Goal: Task Accomplishment & Management: Manage account settings

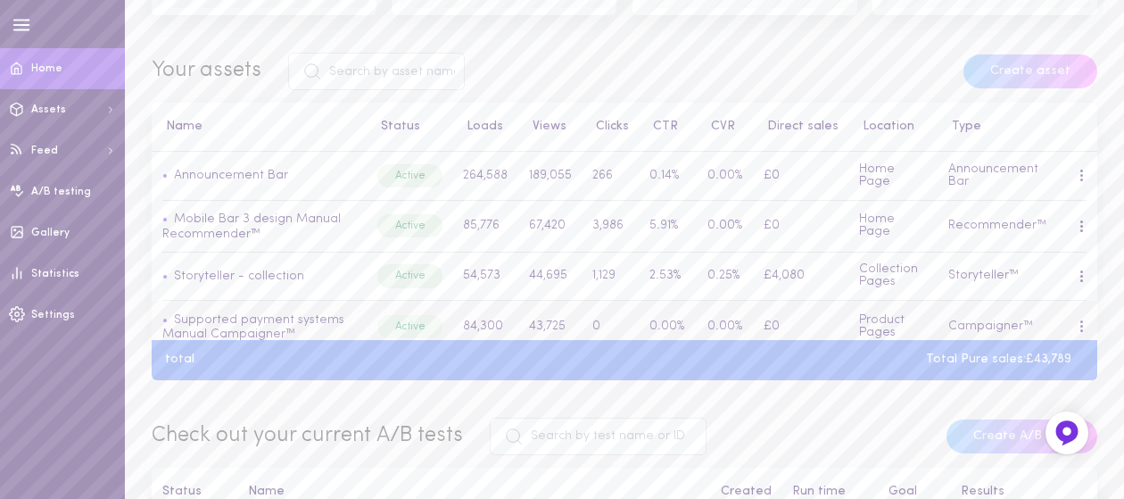
scroll to position [446, 0]
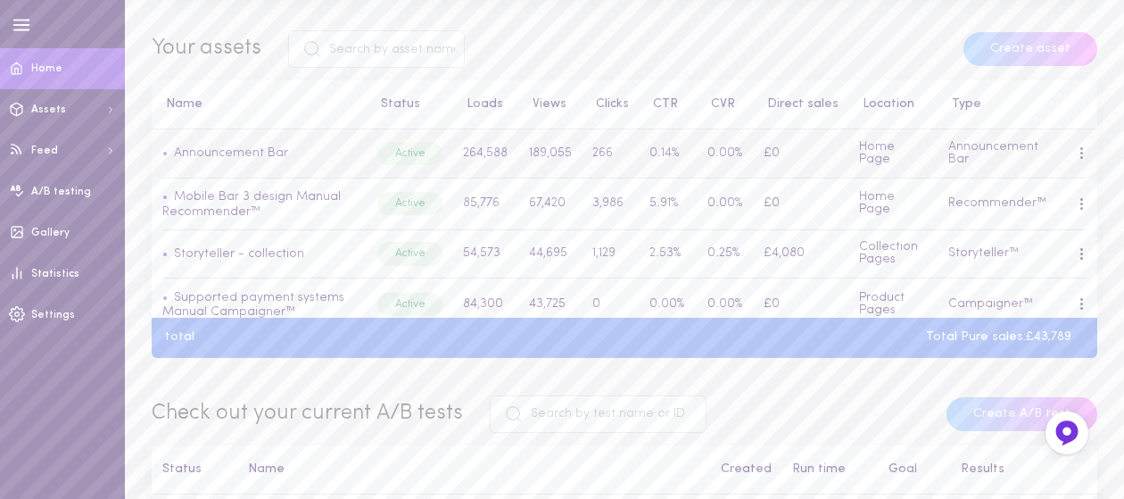
click at [1079, 157] on div at bounding box center [1081, 152] width 4 height 13
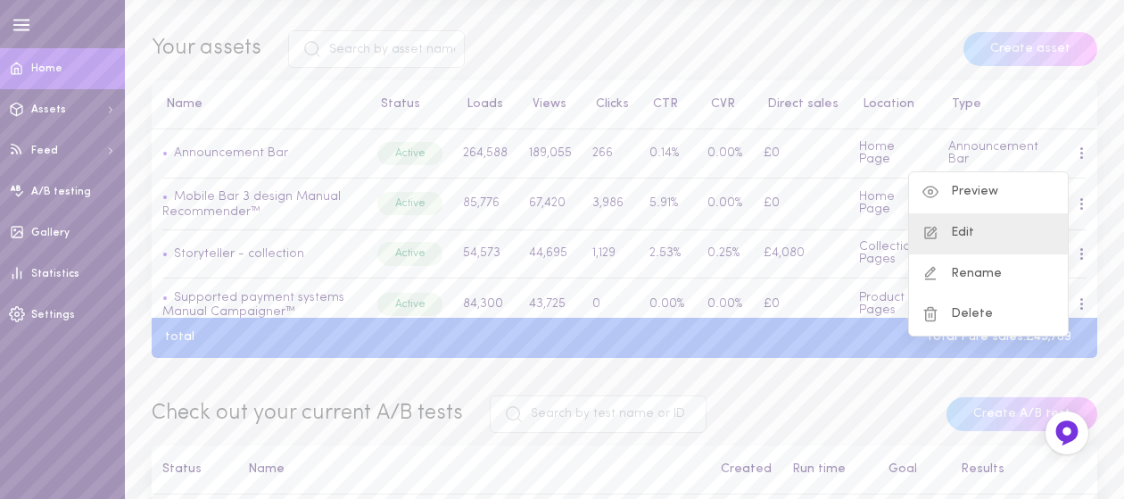
click at [995, 238] on div "Edit" at bounding box center [988, 233] width 159 height 41
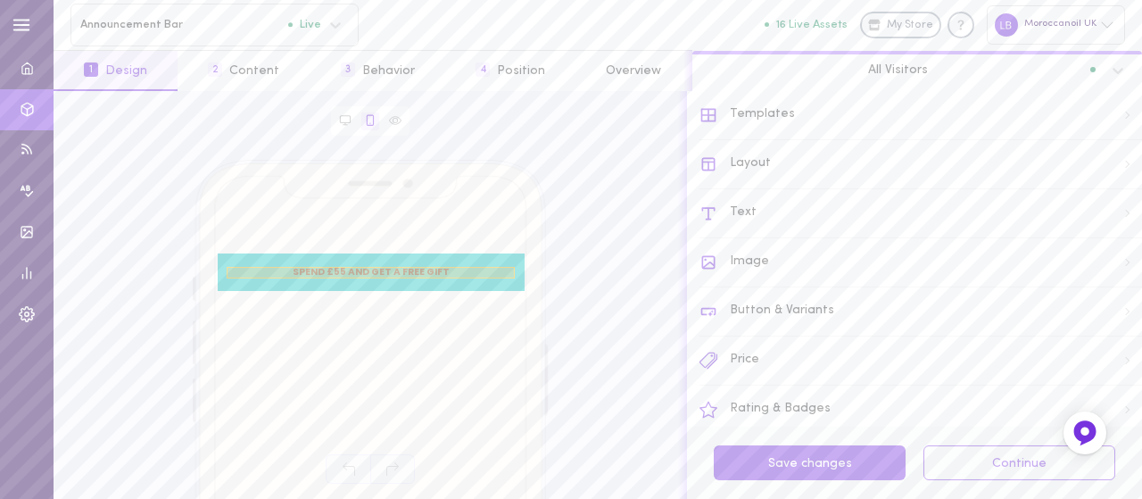
click at [392, 270] on span "SPEND £55 AND GET A FREE GIFT" at bounding box center [371, 273] width 288 height 12
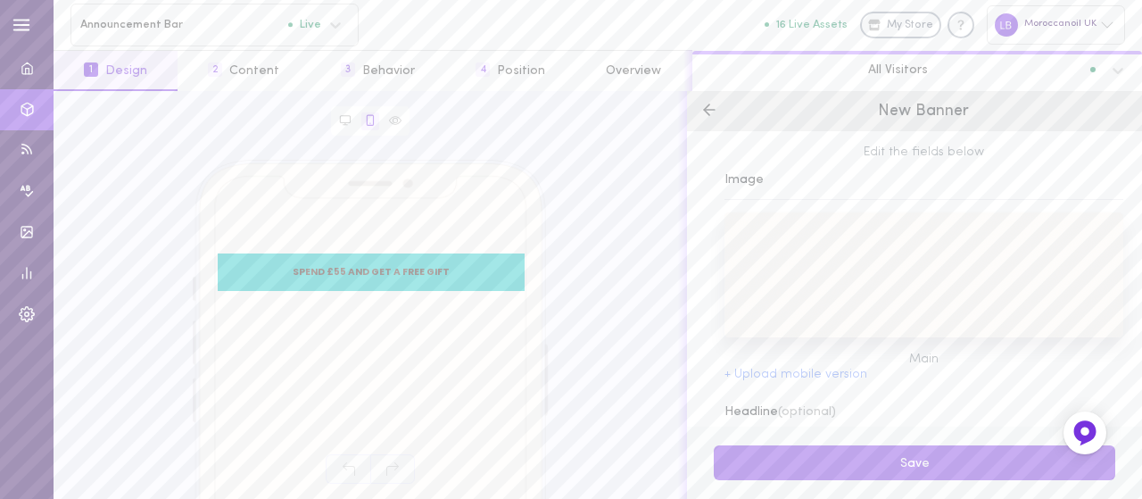
scroll to position [178, 0]
click at [799, 285] on input "SPEND £55 AND GET A FREE GIFT" at bounding box center [923, 283] width 399 height 35
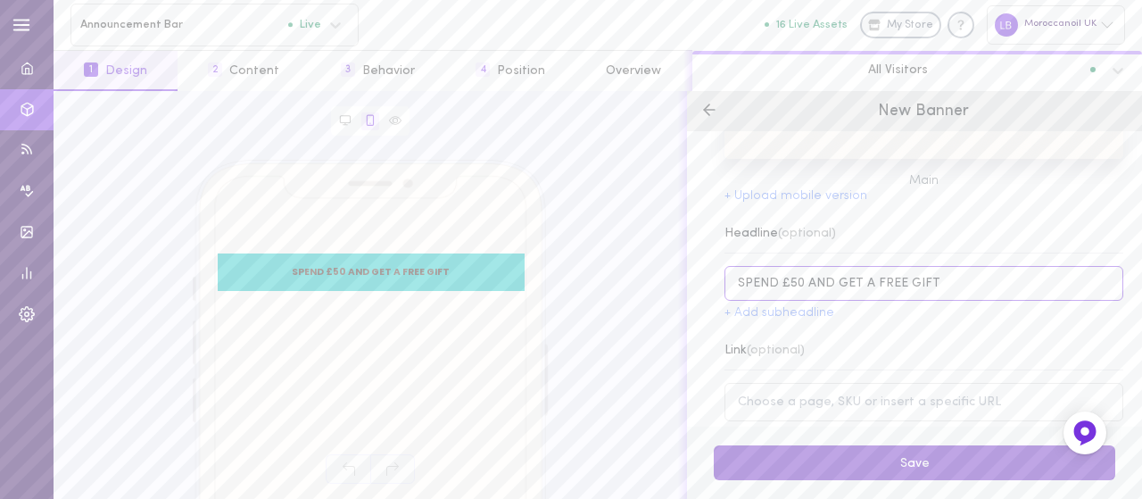
type input "SPEND £50 AND GET A FREE GIFT"
click at [928, 462] on button "Save" at bounding box center [914, 462] width 401 height 35
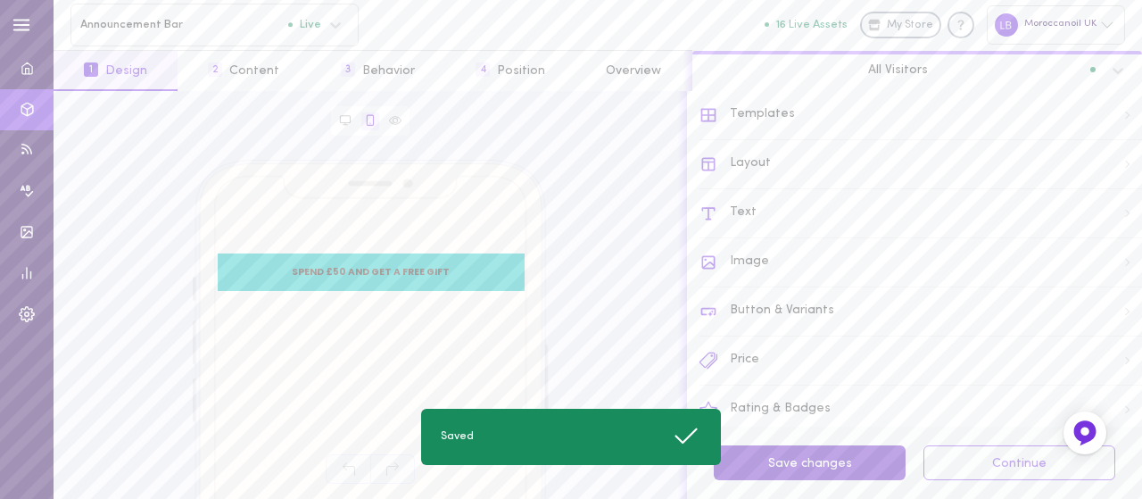
click at [840, 464] on button "Save changes" at bounding box center [810, 462] width 192 height 35
